Goal: Complete application form: Complete application form

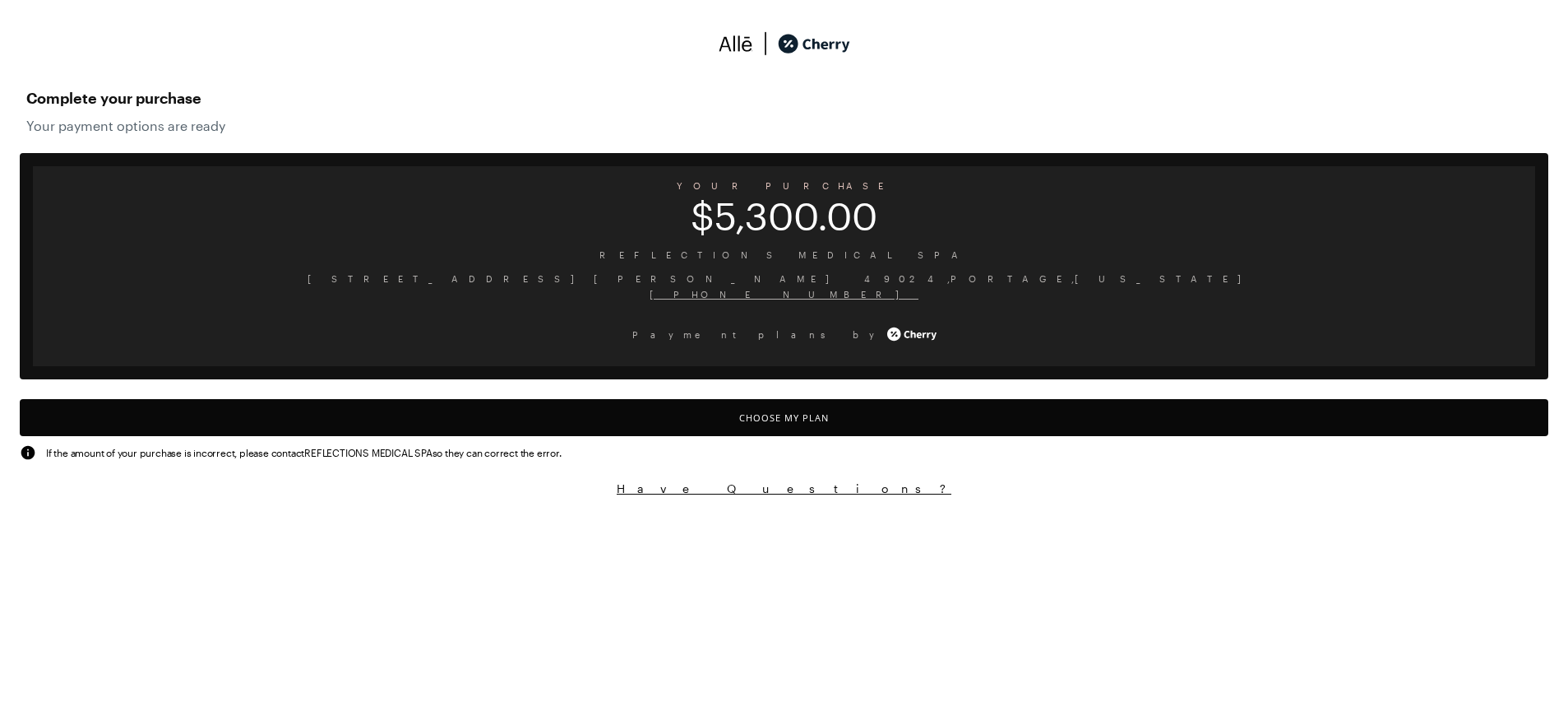
click at [757, 423] on button "Choose My Plan" at bounding box center [784, 417] width 1529 height 37
click at [770, 410] on button "Choose My Plan" at bounding box center [784, 417] width 1529 height 37
